Goal: Task Accomplishment & Management: Complete application form

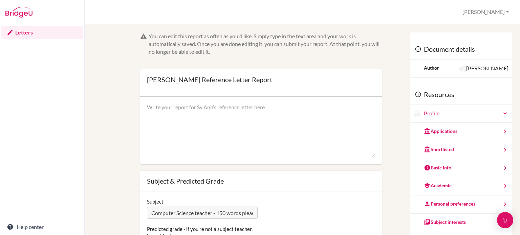
click at [206, 115] on textarea at bounding box center [261, 131] width 228 height 54
paste textarea "I have taught [Student’s Name] for several years, and he is an exceptional cand…"
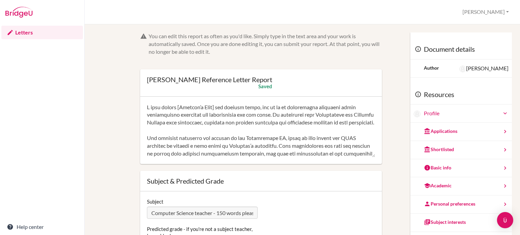
click at [219, 106] on textarea at bounding box center [261, 131] width 228 height 54
drag, startPoint x: 333, startPoint y: 115, endPoint x: 279, endPoint y: 118, distance: 54.0
click at [279, 118] on textarea at bounding box center [261, 131] width 228 height 54
drag, startPoint x: 354, startPoint y: 123, endPoint x: 283, endPoint y: 122, distance: 70.5
click at [283, 122] on textarea at bounding box center [261, 131] width 228 height 54
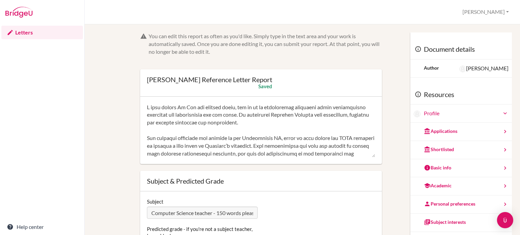
drag, startPoint x: 276, startPoint y: 127, endPoint x: 144, endPoint y: 139, distance: 133.4
click at [144, 139] on div at bounding box center [261, 131] width 242 height 68
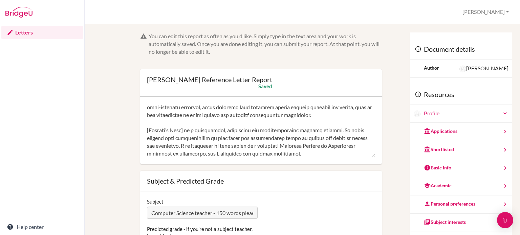
scroll to position [154, 0]
drag, startPoint x: 187, startPoint y: 150, endPoint x: 139, endPoint y: 133, distance: 50.7
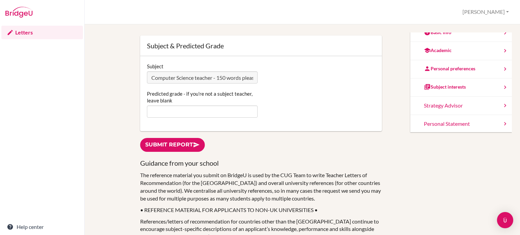
scroll to position [68, 0]
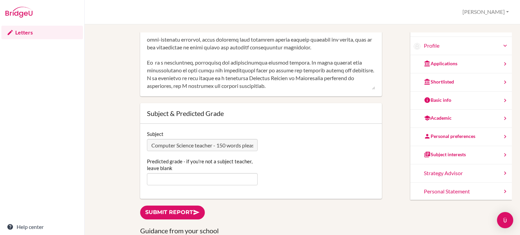
drag, startPoint x: 320, startPoint y: 77, endPoint x: 350, endPoint y: 76, distance: 29.5
click at [358, 77] on textarea at bounding box center [261, 63] width 228 height 54
type textarea "I have taught Sy Anh for several years, and he is an exceptional candidate whos…"
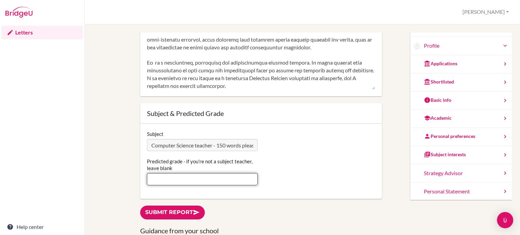
click at [175, 176] on input "Predicted grade - if you're not a subject teacher, leave blank" at bounding box center [202, 179] width 111 height 12
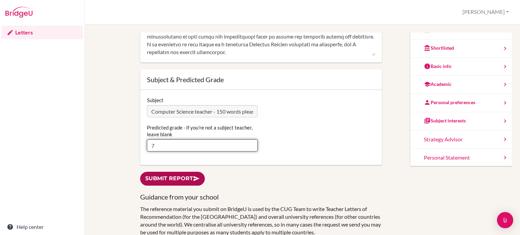
type input "7"
click at [167, 180] on link "Submit report" at bounding box center [172, 179] width 65 height 14
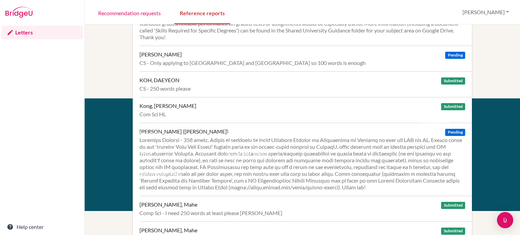
scroll to position [203, 0]
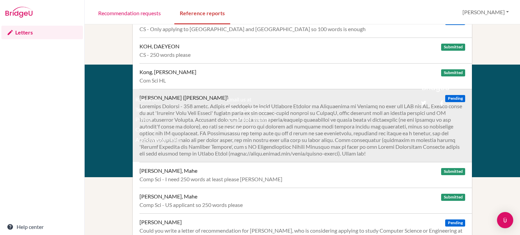
click at [239, 121] on div at bounding box center [303, 130] width 326 height 54
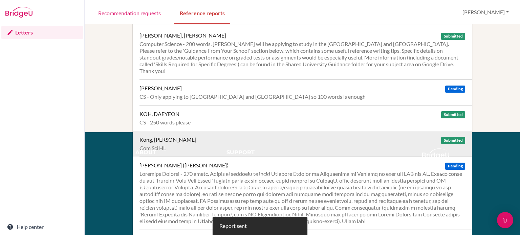
scroll to position [169, 0]
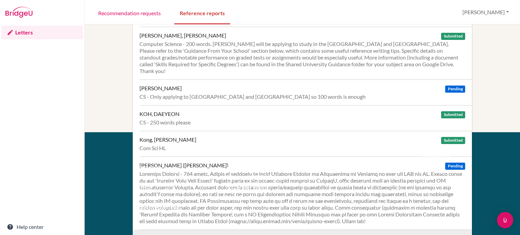
scroll to position [237, 0]
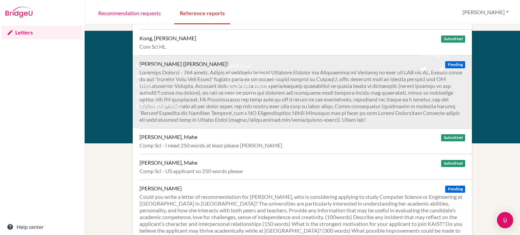
click at [269, 97] on div at bounding box center [303, 96] width 326 height 54
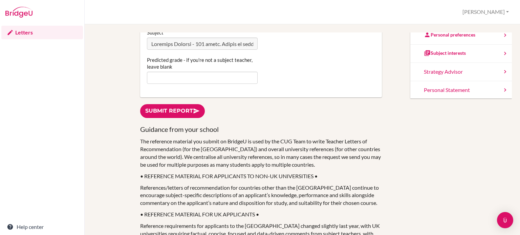
scroll to position [136, 0]
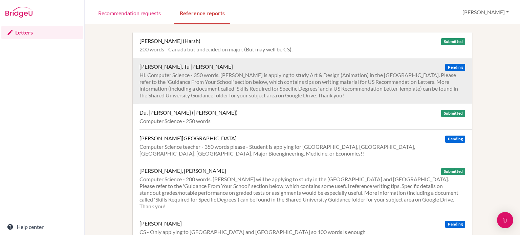
click at [202, 83] on div "HL Computer Science - 350 words. [PERSON_NAME] is applying to study Art & Desig…" at bounding box center [303, 85] width 326 height 27
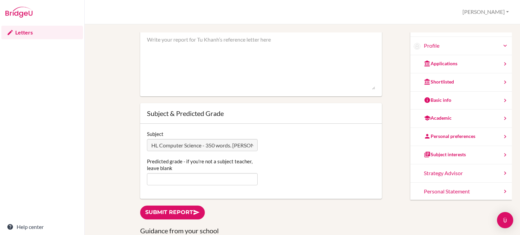
scroll to position [34, 0]
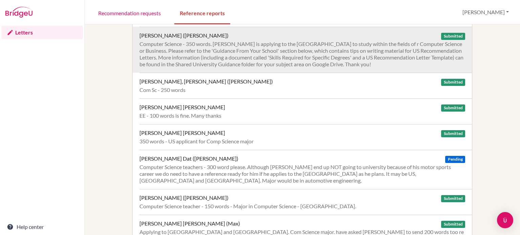
scroll to position [512, 0]
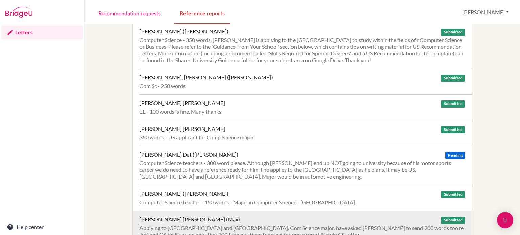
click at [300, 215] on div "[PERSON_NAME] [PERSON_NAME] (Max) Submitted Applying to [GEOGRAPHIC_DATA] and […" at bounding box center [306, 227] width 333 height 33
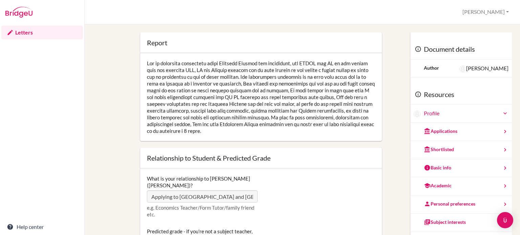
scroll to position [102, 0]
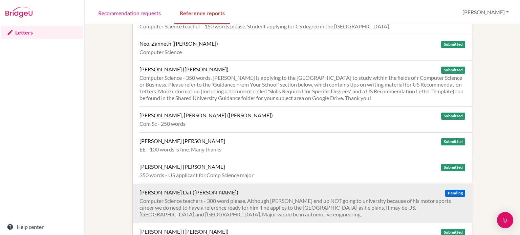
scroll to position [512, 0]
